Goal: Find specific page/section: Find specific page/section

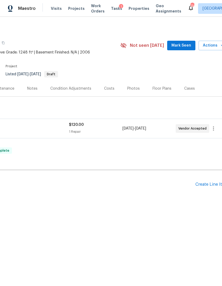
scroll to position [0, 73]
click at [109, 89] on div "Costs" at bounding box center [109, 88] width 10 height 5
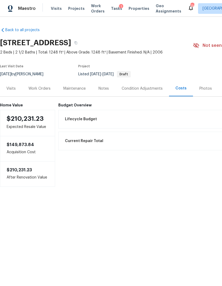
click at [142, 88] on div "Condition Adjustments" at bounding box center [142, 88] width 41 height 5
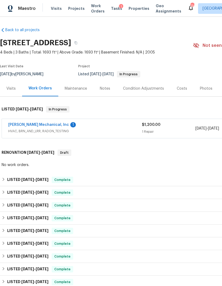
click at [182, 87] on div "Costs" at bounding box center [182, 88] width 10 height 5
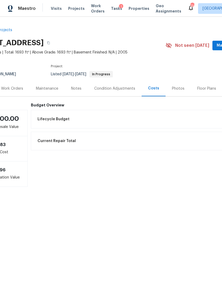
scroll to position [0, 27]
click at [16, 84] on div "Work Orders" at bounding box center [12, 89] width 35 height 16
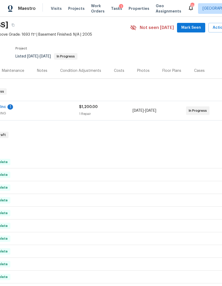
scroll to position [17, 57]
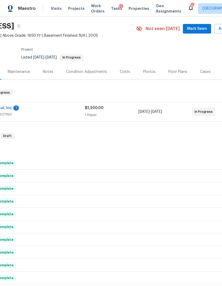
click at [91, 70] on div "Condition Adjustments" at bounding box center [86, 71] width 41 height 5
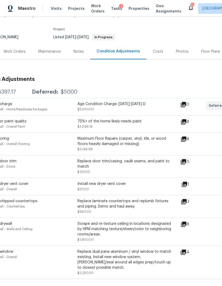
scroll to position [37, 22]
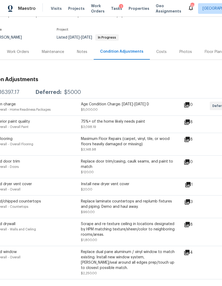
click at [24, 51] on div "Work Orders" at bounding box center [18, 51] width 22 height 5
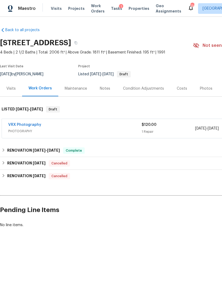
click at [177, 87] on div "Costs" at bounding box center [182, 88] width 10 height 5
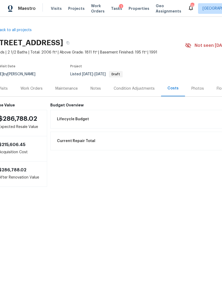
scroll to position [0, 8]
click at [37, 90] on div "Work Orders" at bounding box center [32, 88] width 22 height 5
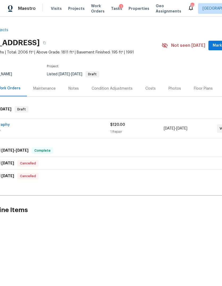
scroll to position [0, 31]
click at [118, 88] on div "Condition Adjustments" at bounding box center [112, 88] width 41 height 5
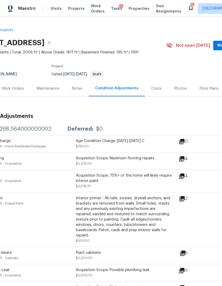
scroll to position [0, 24]
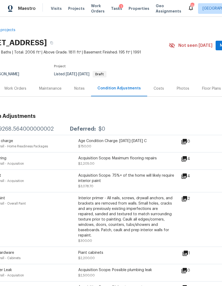
click at [158, 87] on div "Costs" at bounding box center [158, 88] width 10 height 5
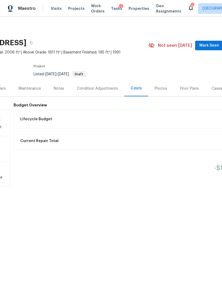
scroll to position [0, 47]
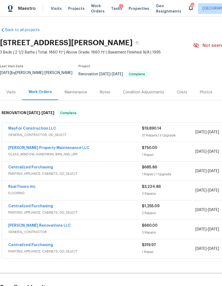
click at [177, 90] on div "Costs" at bounding box center [182, 92] width 10 height 5
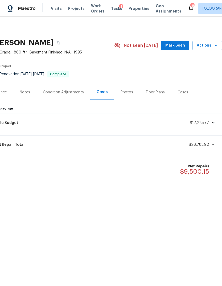
scroll to position [0, 79]
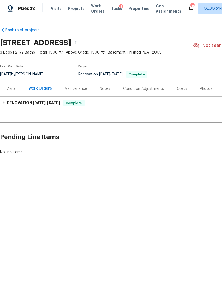
click at [177, 90] on div "Costs" at bounding box center [182, 88] width 10 height 5
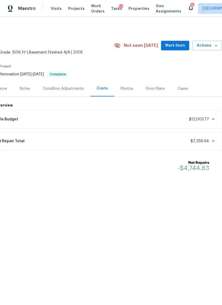
scroll to position [0, 79]
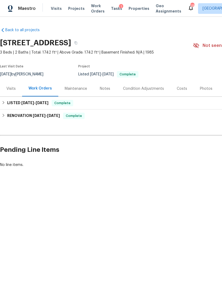
click at [178, 89] on div "Costs" at bounding box center [182, 88] width 10 height 5
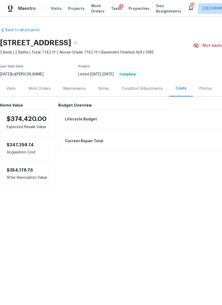
click at [133, 89] on div "Condition Adjustments" at bounding box center [142, 88] width 41 height 5
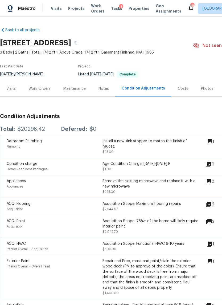
click at [11, 88] on div "Visits" at bounding box center [10, 88] width 9 height 5
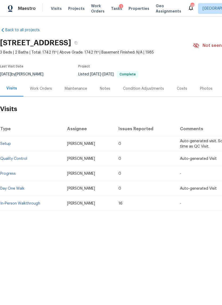
click at [43, 89] on div "Work Orders" at bounding box center [41, 88] width 22 height 5
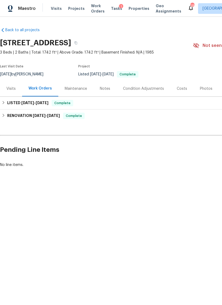
click at [148, 89] on div "Condition Adjustments" at bounding box center [143, 88] width 41 height 5
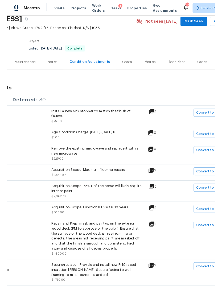
scroll to position [22, 55]
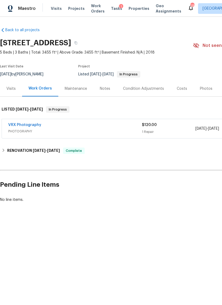
click at [178, 88] on div "Costs" at bounding box center [182, 88] width 10 height 5
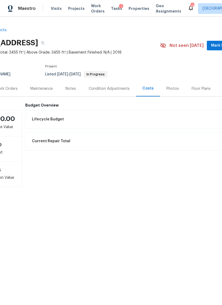
scroll to position [0, 24]
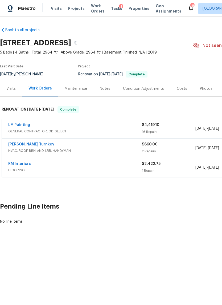
click at [177, 89] on div "Costs" at bounding box center [182, 88] width 10 height 5
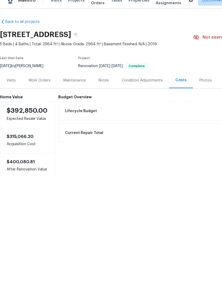
click at [10, 86] on div "Visits" at bounding box center [10, 88] width 9 height 5
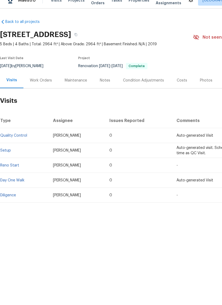
click at [140, 86] on div "Condition Adjustments" at bounding box center [143, 88] width 41 height 5
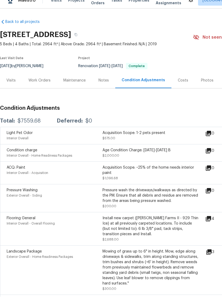
click at [13, 86] on div "Visits" at bounding box center [10, 88] width 9 height 5
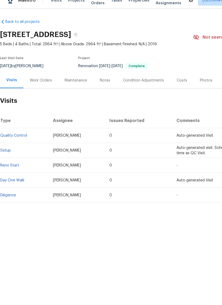
click at [41, 86] on div "Work Orders" at bounding box center [41, 88] width 22 height 5
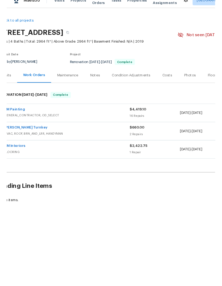
scroll to position [0, 7]
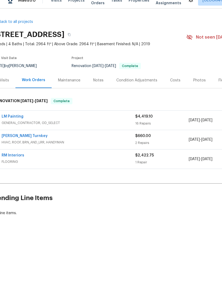
click at [63, 128] on span "GENERAL_CONTRACTOR, OD_SELECT" at bounding box center [69, 130] width 134 height 5
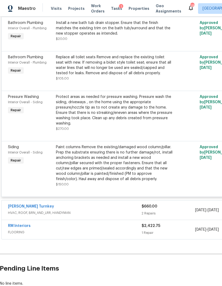
scroll to position [837, 0]
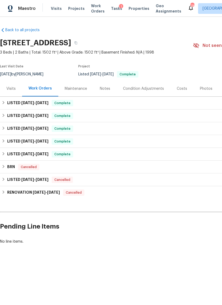
click at [177, 91] on div "Costs" at bounding box center [182, 88] width 10 height 5
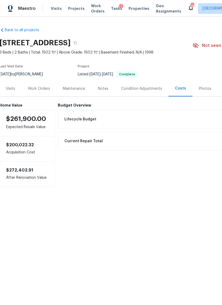
scroll to position [0, -1]
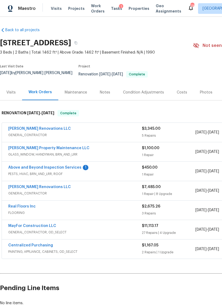
click at [182, 90] on div "Costs" at bounding box center [182, 92] width 10 height 5
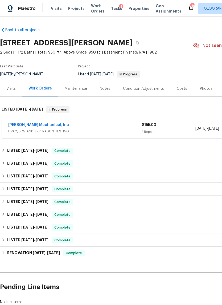
click at [179, 89] on div "Costs" at bounding box center [182, 88] width 10 height 5
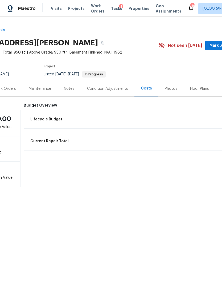
scroll to position [0, 31]
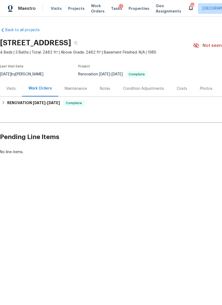
click at [178, 88] on div "Costs" at bounding box center [182, 88] width 10 height 5
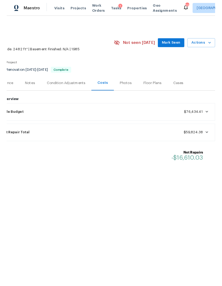
scroll to position [0, 79]
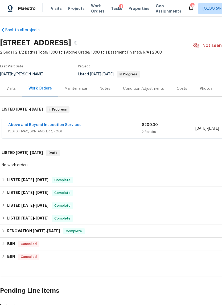
click at [181, 89] on div "Costs" at bounding box center [182, 88] width 10 height 5
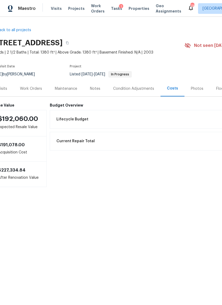
scroll to position [0, 4]
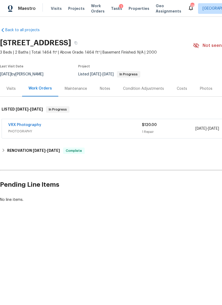
click at [182, 82] on div "Costs" at bounding box center [181, 89] width 23 height 16
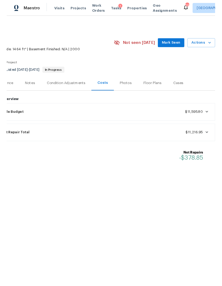
scroll to position [0, 75]
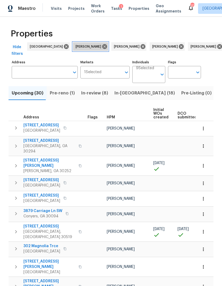
click at [102, 48] on icon at bounding box center [104, 46] width 5 height 5
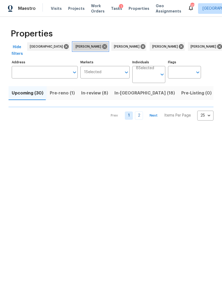
click at [102, 48] on icon at bounding box center [105, 47] width 6 height 6
click at [102, 49] on icon at bounding box center [104, 46] width 5 height 5
click at [102, 47] on icon at bounding box center [104, 46] width 5 height 5
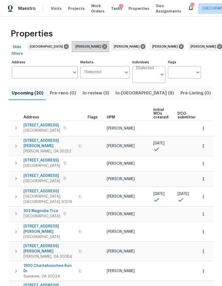
click at [102, 48] on icon at bounding box center [105, 47] width 6 height 6
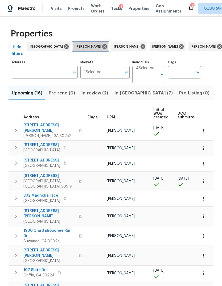
click at [102, 44] on icon at bounding box center [105, 47] width 6 height 6
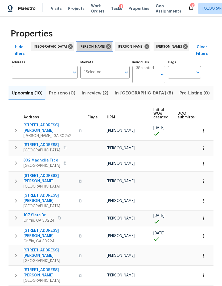
click at [106, 44] on icon at bounding box center [109, 47] width 6 height 6
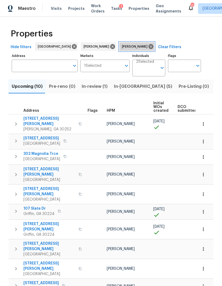
click at [148, 45] on icon at bounding box center [151, 47] width 6 height 6
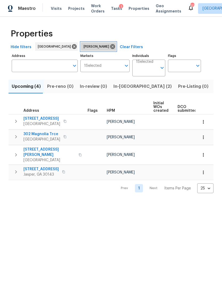
click at [110, 44] on icon at bounding box center [113, 47] width 6 height 6
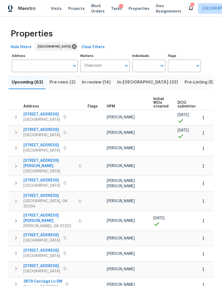
click at [34, 64] on input "text" at bounding box center [41, 66] width 58 height 13
click at [43, 65] on input "Address" at bounding box center [41, 66] width 58 height 13
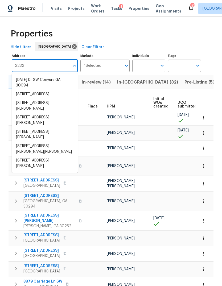
type input "2232"
click at [39, 141] on li "2232 Dunseath Ave NW Apt 202 Atlanta GA 30318" at bounding box center [45, 134] width 66 height 14
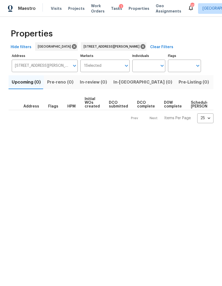
click at [215, 82] on span "Listed (1)" at bounding box center [224, 81] width 19 height 7
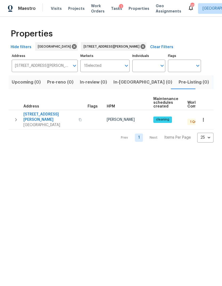
click at [41, 115] on span "2232 Dunseath Ave NW Apt 202" at bounding box center [49, 117] width 52 height 11
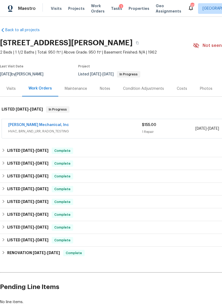
click at [9, 92] on div "Visits" at bounding box center [11, 89] width 22 height 16
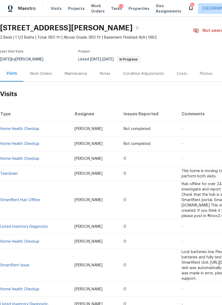
scroll to position [15, 0]
